Goal: Task Accomplishment & Management: Complete application form

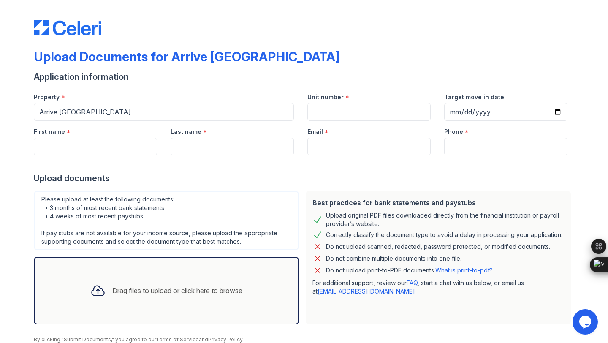
click at [160, 122] on div "First name *" at bounding box center [95, 138] width 137 height 35
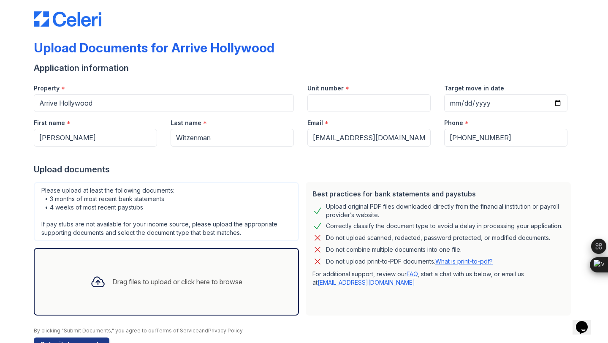
scroll to position [11, 0]
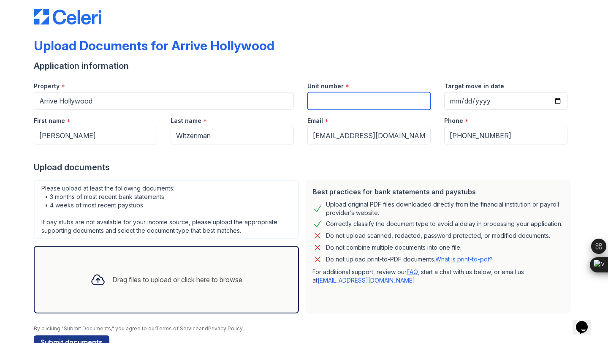
click at [334, 106] on input "Unit number" at bounding box center [368, 101] width 123 height 18
type input "3209"
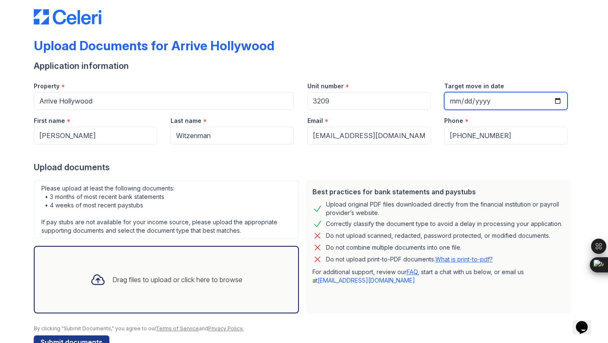
click at [556, 100] on input "Target move in date" at bounding box center [505, 101] width 123 height 18
type input "[DATE]"
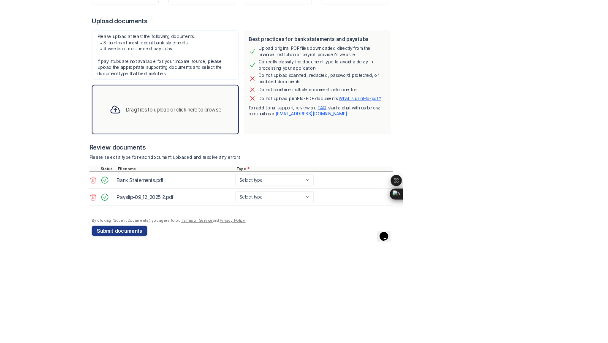
scroll to position [99, 0]
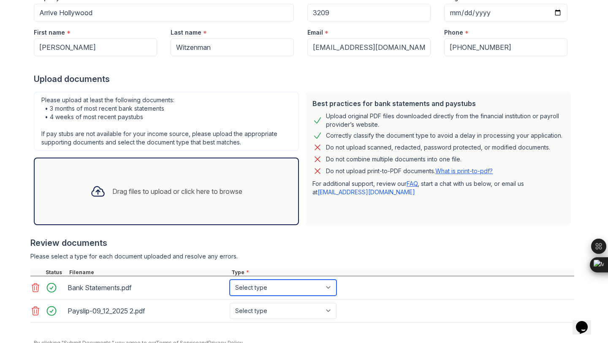
click at [259, 287] on select "Select type Paystub Bank Statement Offer Letter Tax Documents Benefit Award Let…" at bounding box center [283, 287] width 107 height 16
select select "bank_statement"
click at [230, 279] on select "Select type Paystub Bank Statement Offer Letter Tax Documents Benefit Award Let…" at bounding box center [283, 287] width 107 height 16
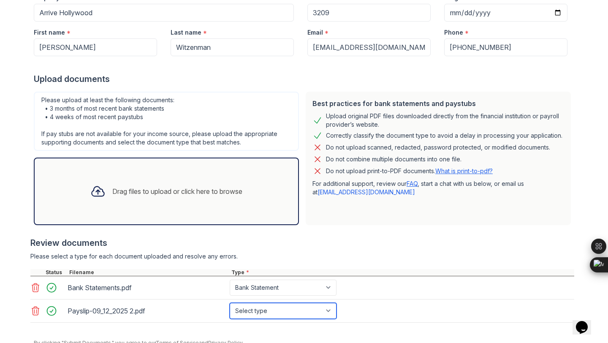
click at [257, 311] on select "Select type Paystub Bank Statement Offer Letter Tax Documents Benefit Award Let…" at bounding box center [283, 311] width 107 height 16
select select "paystub"
click at [230, 303] on select "Select type Paystub Bank Statement Offer Letter Tax Documents Benefit Award Let…" at bounding box center [283, 311] width 107 height 16
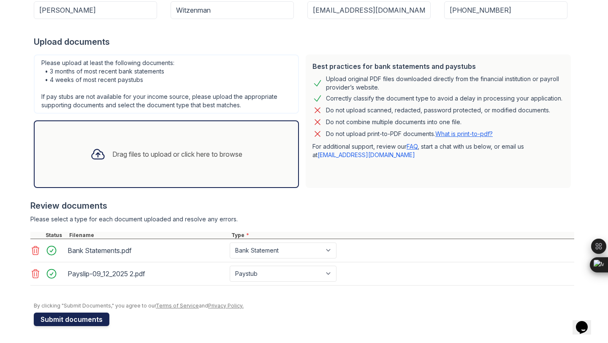
click at [80, 318] on button "Submit documents" at bounding box center [72, 319] width 76 height 14
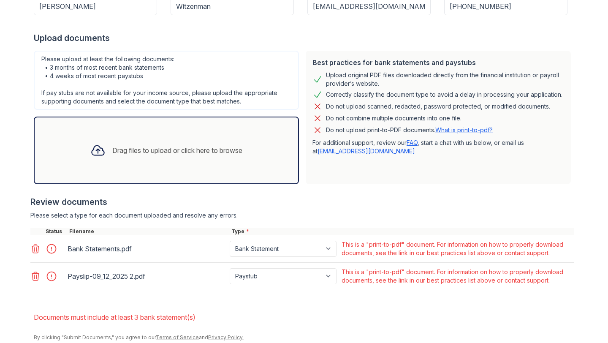
scroll to position [167, 0]
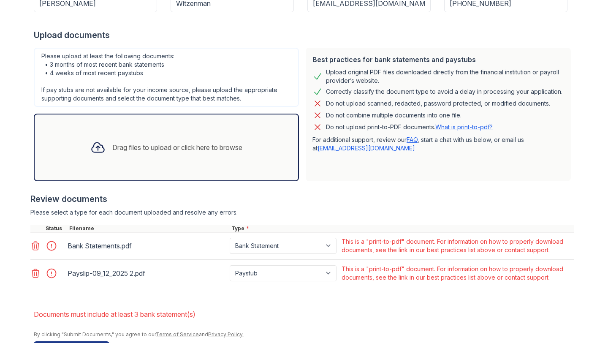
click at [51, 246] on div at bounding box center [54, 246] width 24 height 12
click at [32, 241] on icon at bounding box center [35, 246] width 10 height 10
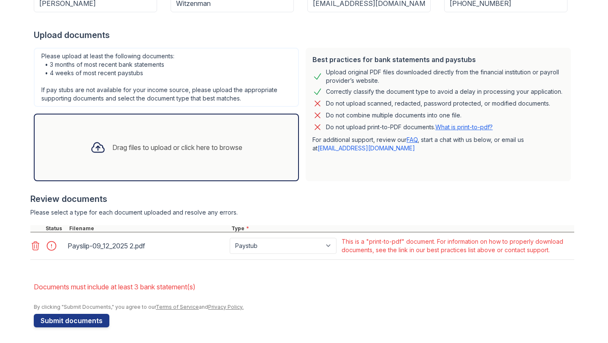
click at [35, 241] on icon at bounding box center [35, 245] width 7 height 8
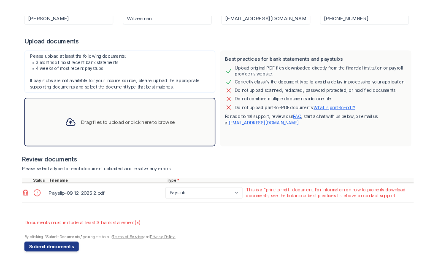
scroll to position [141, 0]
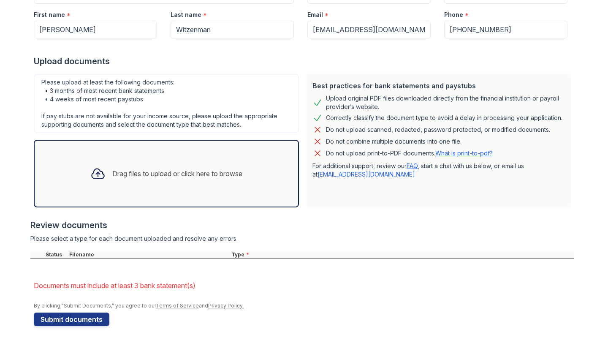
click at [484, 152] on link "What is print-to-pdf?" at bounding box center [463, 152] width 57 height 7
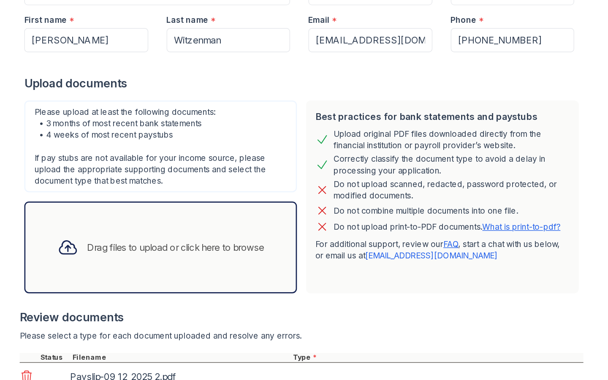
scroll to position [233, 0]
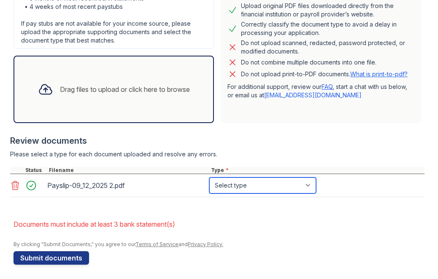
click at [233, 190] on select "Select type Paystub Bank Statement Offer Letter Tax Documents Benefit Award Let…" at bounding box center [262, 186] width 107 height 16
select select "paystub"
click at [209, 178] on select "Select type Paystub Bank Statement Offer Letter Tax Documents Benefit Award Let…" at bounding box center [262, 186] width 107 height 16
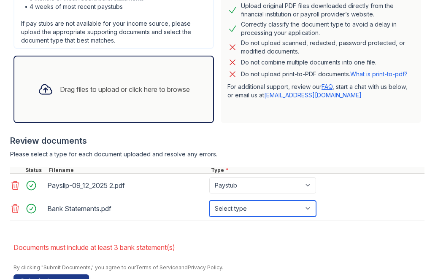
click at [244, 208] on select "Select type Paystub Bank Statement Offer Letter Tax Documents Benefit Award Let…" at bounding box center [262, 209] width 107 height 16
select select "bank_statement"
click at [209, 201] on select "Select type Paystub Bank Statement Offer Letter Tax Documents Benefit Award Let…" at bounding box center [262, 209] width 107 height 16
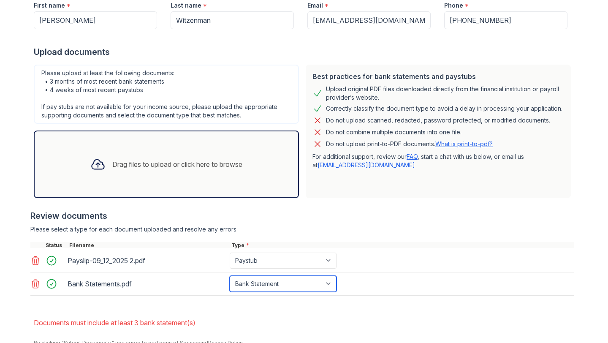
scroll to position [187, 0]
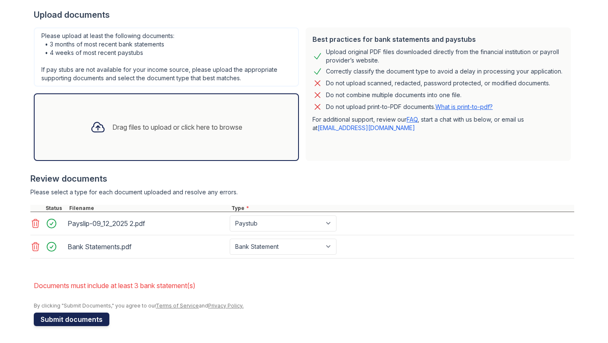
click at [72, 322] on button "Submit documents" at bounding box center [72, 319] width 76 height 14
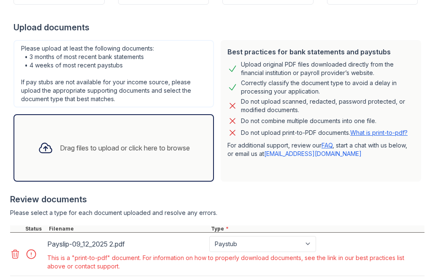
scroll to position [267, 0]
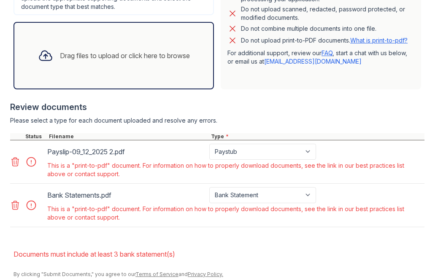
click at [15, 158] on icon at bounding box center [15, 162] width 10 height 10
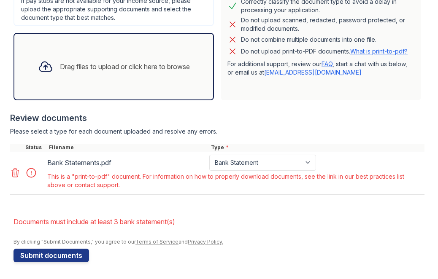
click at [14, 166] on div at bounding box center [27, 173] width 35 height 36
click at [15, 169] on icon at bounding box center [15, 173] width 7 height 8
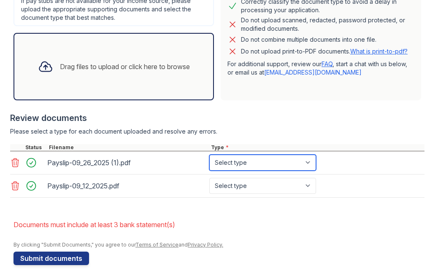
click at [231, 159] on select "Select type Paystub Bank Statement Offer Letter Tax Documents Benefit Award Let…" at bounding box center [262, 163] width 107 height 16
select select "paystub"
click at [209, 155] on select "Select type Paystub Bank Statement Offer Letter Tax Documents Benefit Award Let…" at bounding box center [262, 163] width 107 height 16
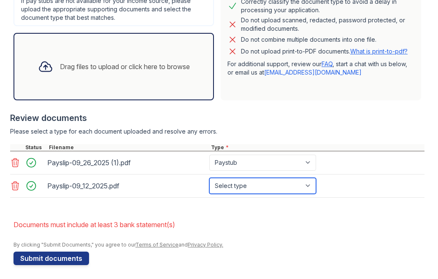
click at [237, 185] on select "Select type Paystub Bank Statement Offer Letter Tax Documents Benefit Award Let…" at bounding box center [262, 186] width 107 height 16
select select "paystub"
click at [209, 178] on select "Select type Paystub Bank Statement Offer Letter Tax Documents Benefit Award Let…" at bounding box center [262, 186] width 107 height 16
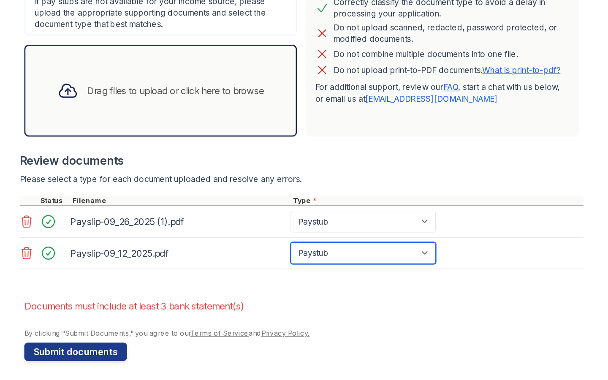
scroll to position [259, 0]
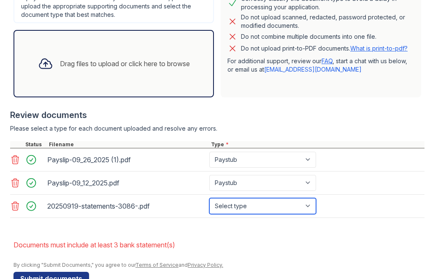
click at [241, 209] on select "Select type Paystub Bank Statement Offer Letter Tax Documents Benefit Award Let…" at bounding box center [262, 206] width 107 height 16
select select "bank_statement"
click at [209, 198] on select "Select type Paystub Bank Statement Offer Letter Tax Documents Benefit Award Let…" at bounding box center [262, 206] width 107 height 16
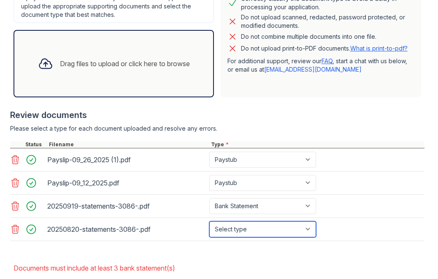
click at [243, 230] on select "Select type Paystub Bank Statement Offer Letter Tax Documents Benefit Award Let…" at bounding box center [262, 230] width 107 height 16
select select "bank_statement"
click at [209, 222] on select "Select type Paystub Bank Statement Offer Letter Tax Documents Benefit Award Let…" at bounding box center [262, 230] width 107 height 16
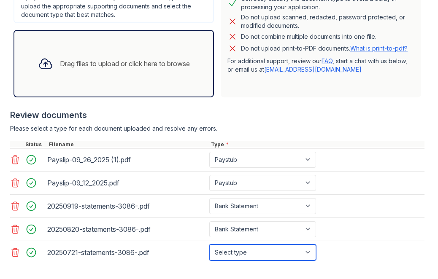
click at [266, 253] on select "Select type Paystub Bank Statement Offer Letter Tax Documents Benefit Award Let…" at bounding box center [262, 253] width 107 height 16
select select "bank_statement"
click at [209, 245] on select "Select type Paystub Bank Statement Offer Letter Tax Documents Benefit Award Let…" at bounding box center [262, 253] width 107 height 16
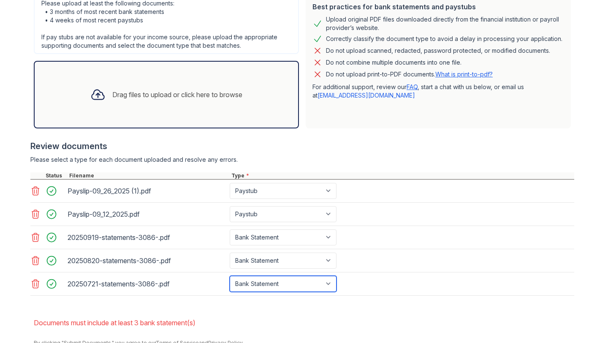
scroll to position [257, 0]
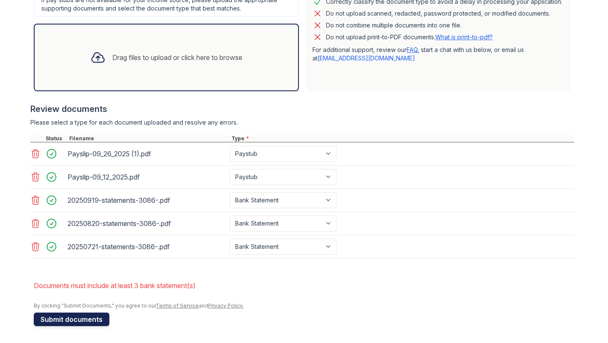
click at [92, 318] on button "Submit documents" at bounding box center [72, 319] width 76 height 14
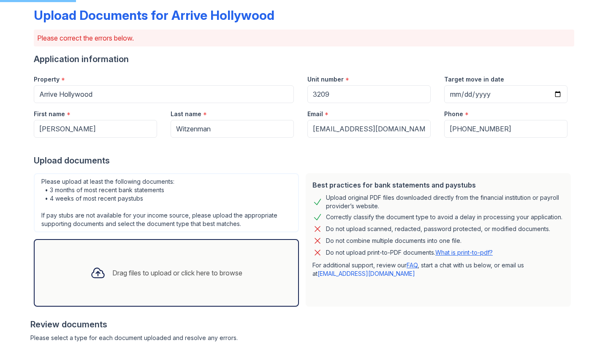
scroll to position [0, 0]
